Goal: Information Seeking & Learning: Learn about a topic

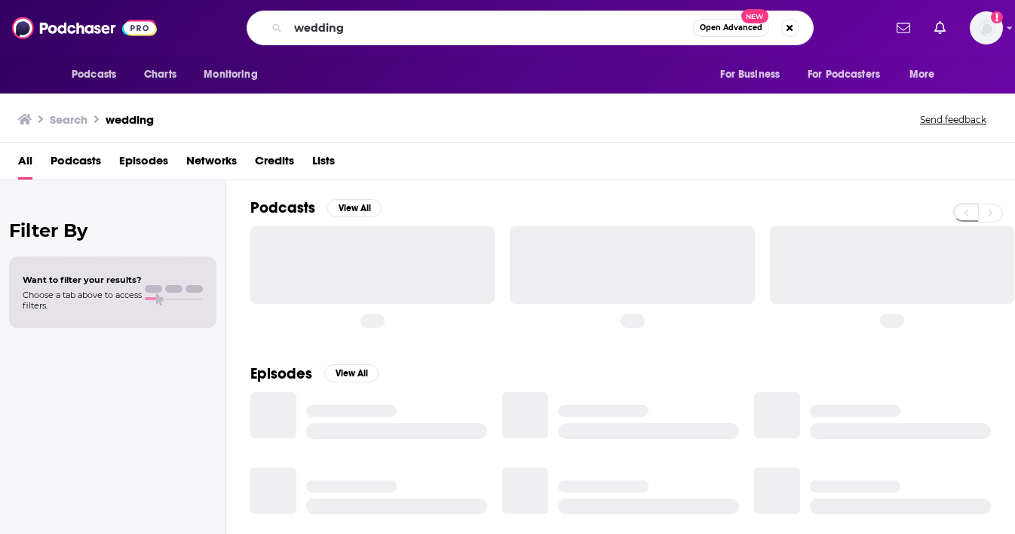
click at [339, 30] on input "wedding" at bounding box center [490, 28] width 405 height 24
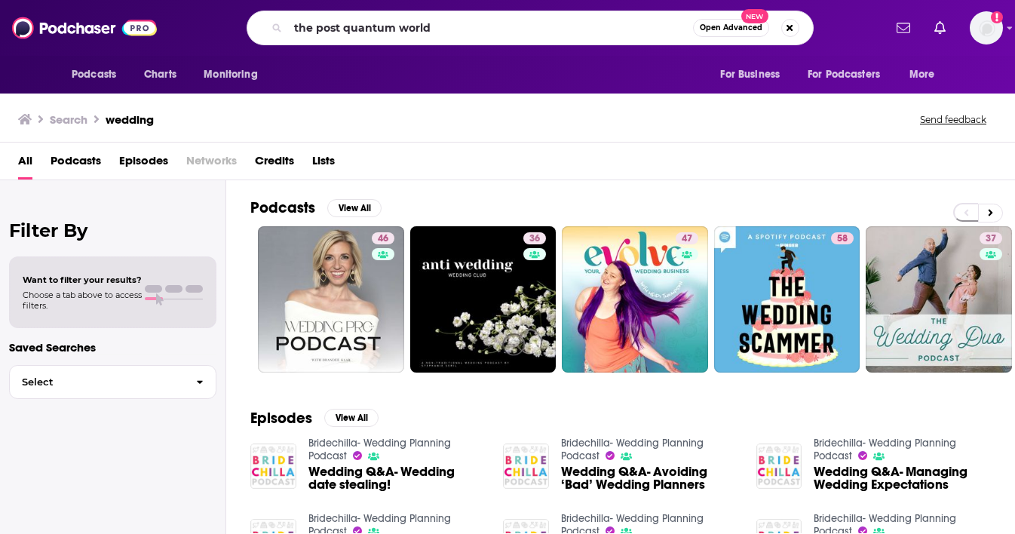
type input "the post quantum world"
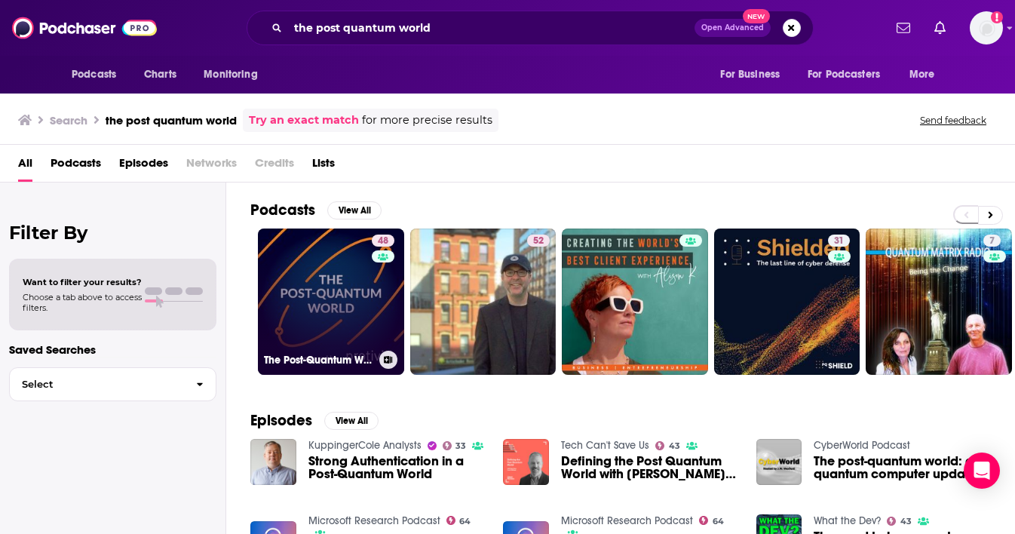
click at [344, 318] on link "48 The Post-Quantum World" at bounding box center [331, 302] width 146 height 146
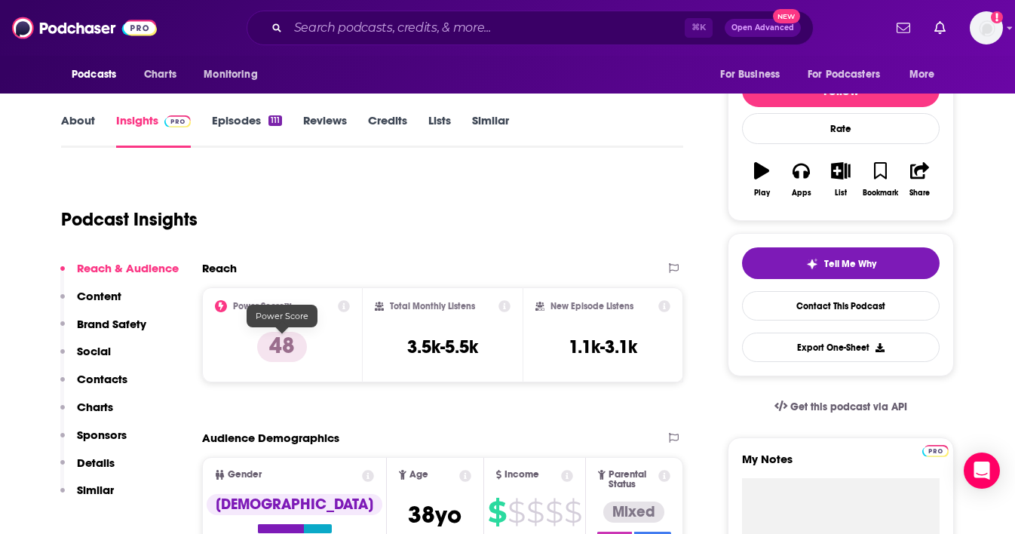
scroll to position [197, 0]
